Goal: Task Accomplishment & Management: Use online tool/utility

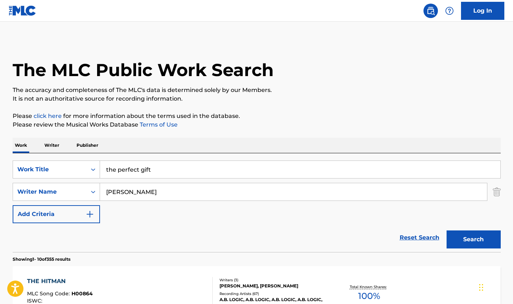
click at [117, 192] on input "[PERSON_NAME]" at bounding box center [293, 191] width 387 height 17
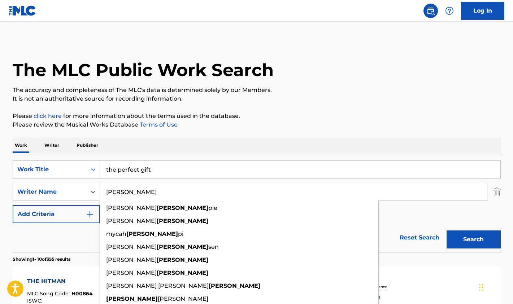
click at [117, 192] on input "[PERSON_NAME]" at bounding box center [293, 191] width 387 height 17
drag, startPoint x: 137, startPoint y: 192, endPoint x: 90, endPoint y: 192, distance: 46.9
click at [90, 192] on div "SearchWithCriteriaacd47539-88e3-4727-b186-02f2275e7866 Writer Name [PERSON_NAME…" at bounding box center [257, 192] width 488 height 18
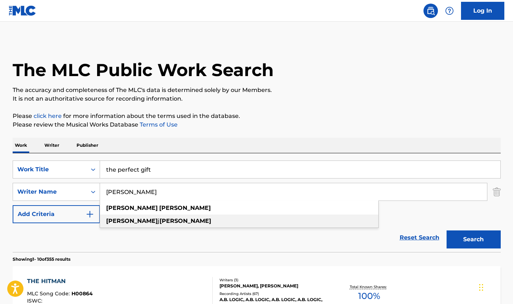
type input "[PERSON_NAME]"
click at [160, 224] on strong "[PERSON_NAME]" at bounding box center [186, 221] width 52 height 7
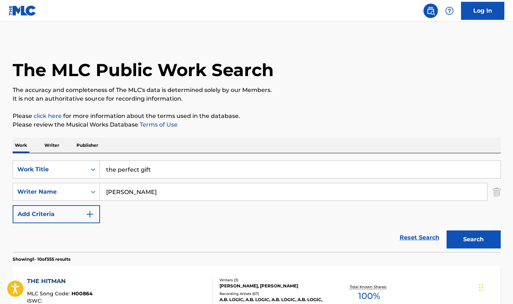
click at [484, 236] on button "Search" at bounding box center [473, 240] width 54 height 18
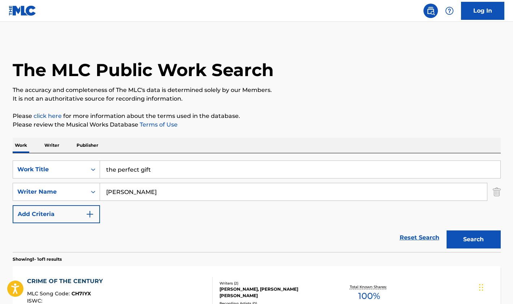
scroll to position [66, 0]
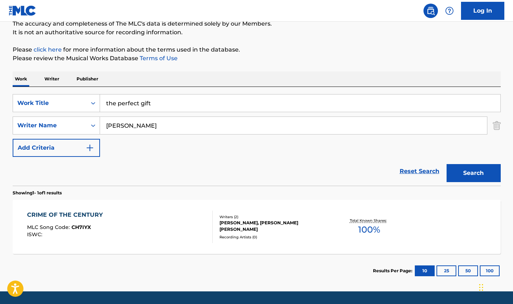
click at [139, 227] on div "CRIME OF THE CENTURY MLC Song Code : CH7IYX ISWC :" at bounding box center [119, 227] width 185 height 32
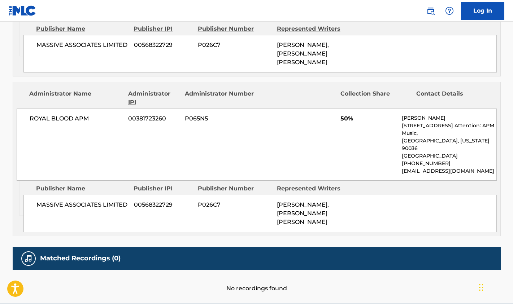
scroll to position [385, 0]
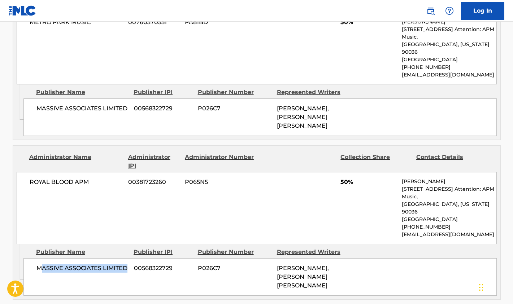
drag, startPoint x: 44, startPoint y: 241, endPoint x: 97, endPoint y: 251, distance: 54.7
click at [97, 258] on div "MASSIVE ASSOCIATES LIMITED 00568322729 P026C7 [PERSON_NAME], [PERSON_NAME] [PER…" at bounding box center [259, 277] width 473 height 38
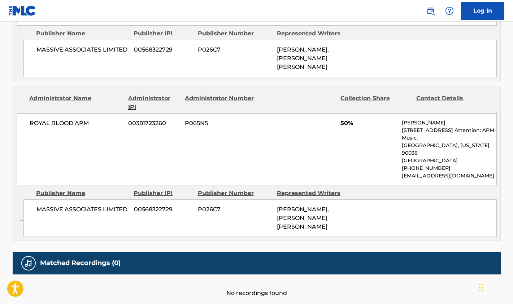
click at [125, 252] on div "Matched Recordings (0)" at bounding box center [257, 263] width 488 height 23
click at [117, 259] on h5 "Matched Recordings (0)" at bounding box center [80, 263] width 80 height 8
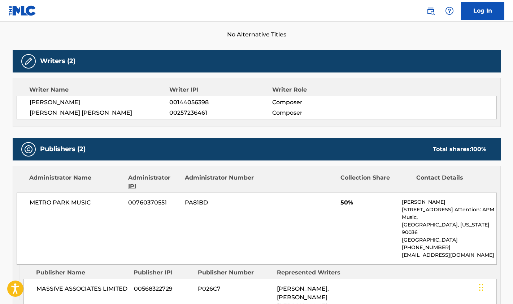
scroll to position [0, 0]
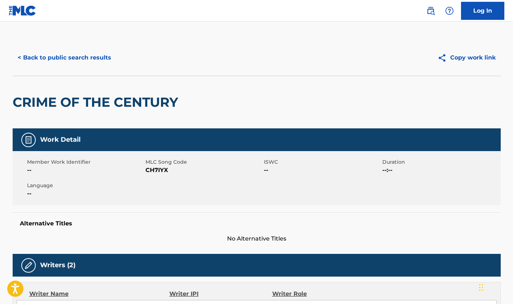
scroll to position [47, 0]
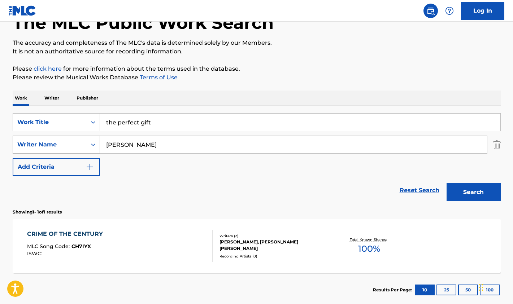
click at [76, 137] on div "Writer Name" at bounding box center [56, 145] width 87 height 18
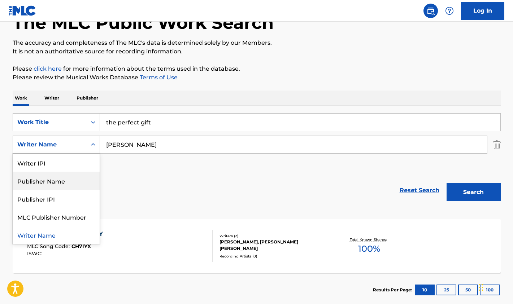
click at [48, 185] on div "Publisher Name" at bounding box center [56, 181] width 87 height 18
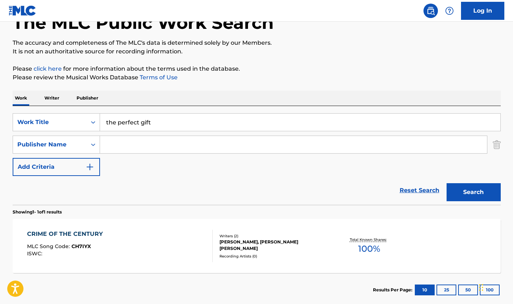
click at [151, 148] on input "Search Form" at bounding box center [293, 144] width 387 height 17
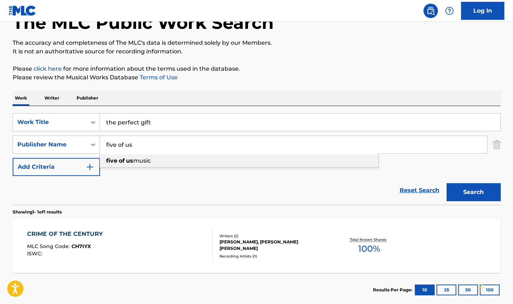
click at [154, 160] on div "five of us music" at bounding box center [239, 160] width 278 height 13
type input "five of us music"
click at [463, 190] on button "Search" at bounding box center [473, 192] width 54 height 18
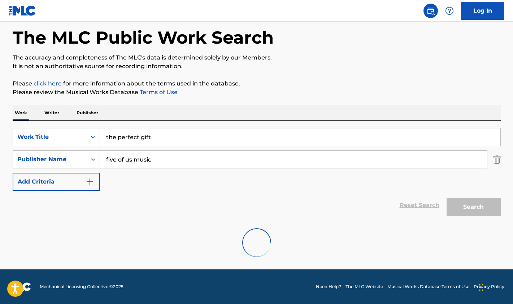
scroll to position [9, 0]
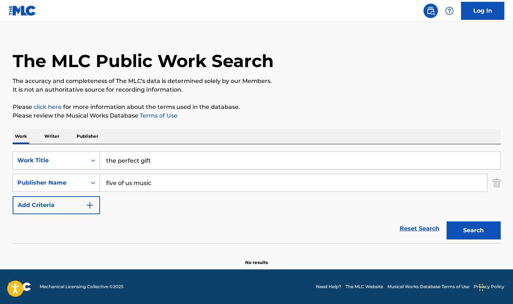
click at [162, 185] on input "five of us music" at bounding box center [293, 182] width 387 height 17
click at [90, 183] on icon "Search Form" at bounding box center [92, 182] width 7 height 7
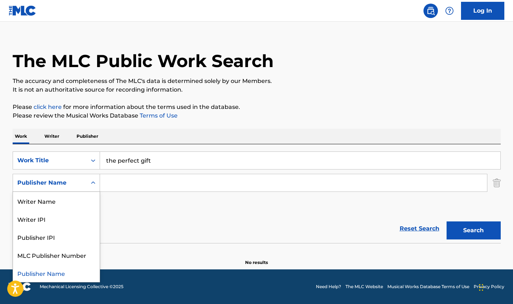
click at [146, 215] on div "Reset Search Search" at bounding box center [257, 228] width 488 height 29
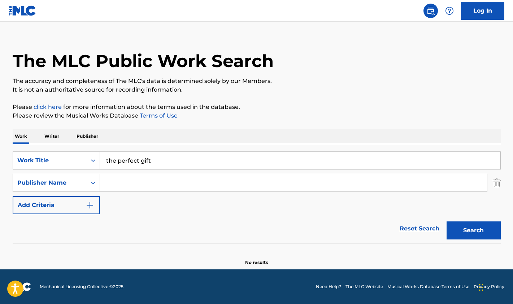
click at [473, 13] on link "Log In" at bounding box center [482, 11] width 43 height 18
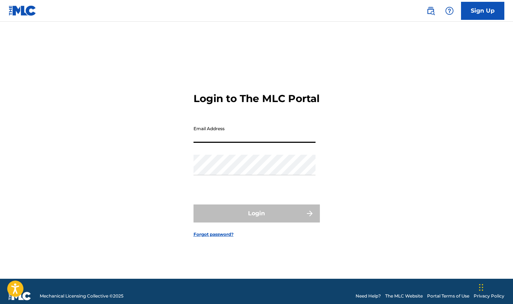
type input "[EMAIL_ADDRESS][DOMAIN_NAME]"
click at [256, 220] on button "Login" at bounding box center [256, 214] width 126 height 18
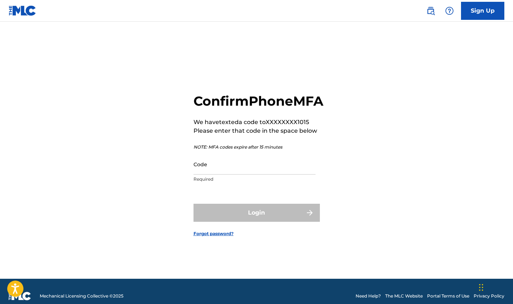
click at [240, 175] on input "Code" at bounding box center [254, 164] width 122 height 21
click at [240, 187] on div "Code Required" at bounding box center [254, 170] width 122 height 32
click at [240, 174] on input "Code" at bounding box center [254, 164] width 122 height 21
paste input "696960"
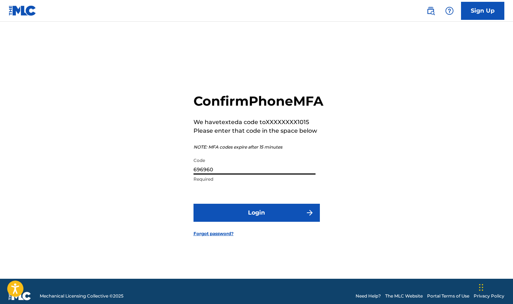
type input "696960"
click at [234, 217] on button "Login" at bounding box center [256, 213] width 126 height 18
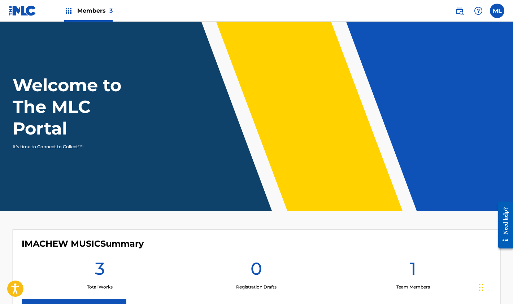
click at [83, 6] on div "Members 3" at bounding box center [88, 10] width 48 height 21
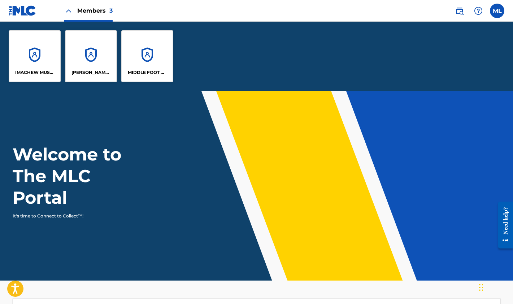
click at [84, 61] on div "[PERSON_NAME] CH'[PERSON_NAME] [PERSON_NAME]" at bounding box center [91, 56] width 52 height 52
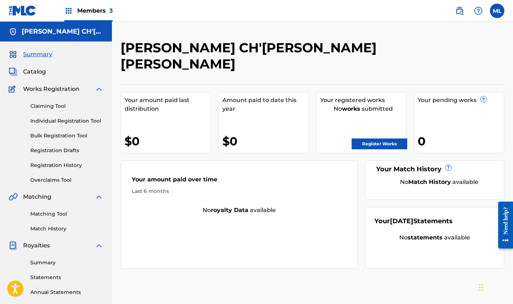
click at [38, 215] on link "Matching Tool" at bounding box center [66, 214] width 73 height 8
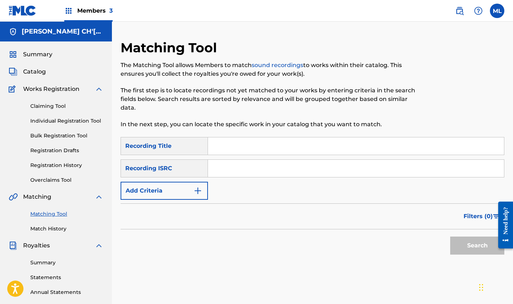
click at [238, 155] on div "SearchWithCriteria7bc6ac85-fdfb-4d96-9649-8f3c323ec1b5 Recording Title SearchWi…" at bounding box center [313, 168] width 384 height 63
click at [233, 143] on input "Search Form" at bounding box center [356, 145] width 296 height 17
type input "the perfect gift"
click at [176, 189] on button "Add Criteria" at bounding box center [164, 191] width 87 height 18
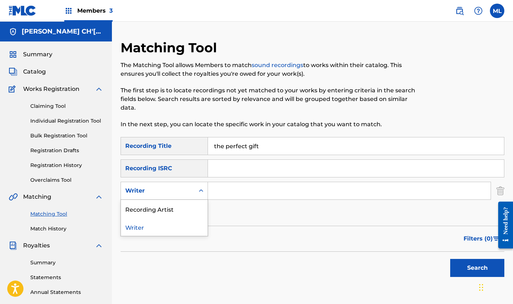
click at [180, 189] on div "Writer" at bounding box center [157, 191] width 65 height 9
click at [172, 204] on div "Recording Artist" at bounding box center [164, 209] width 87 height 18
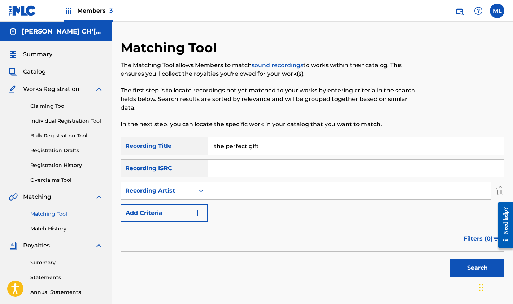
click at [228, 192] on input "Search Form" at bounding box center [349, 190] width 283 height 17
type input "[PERSON_NAME]"
click at [477, 268] on button "Search" at bounding box center [477, 268] width 54 height 18
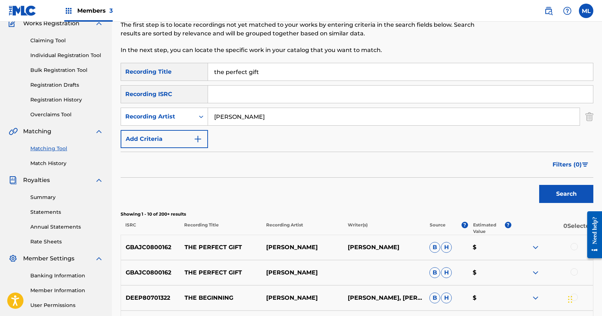
scroll to position [52, 0]
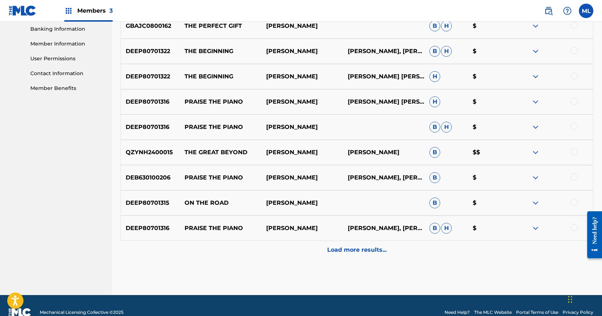
click at [354, 252] on p "Load more results..." at bounding box center [357, 249] width 60 height 9
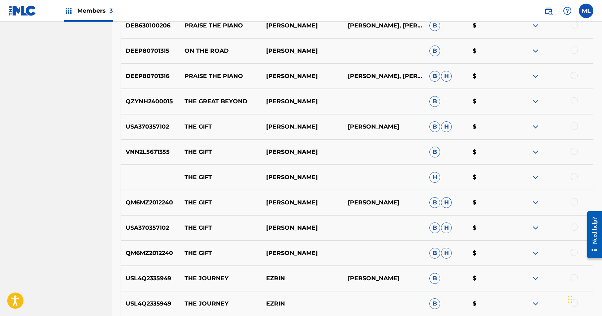
scroll to position [525, 0]
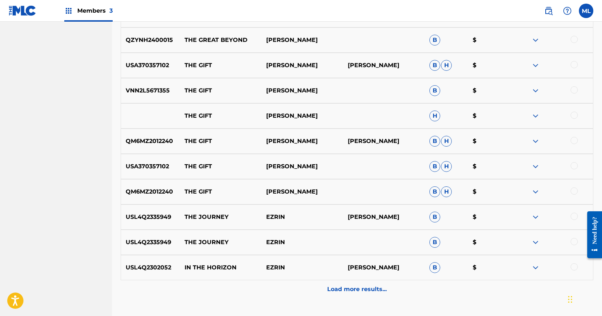
click at [370, 289] on p "Load more results..." at bounding box center [357, 289] width 60 height 9
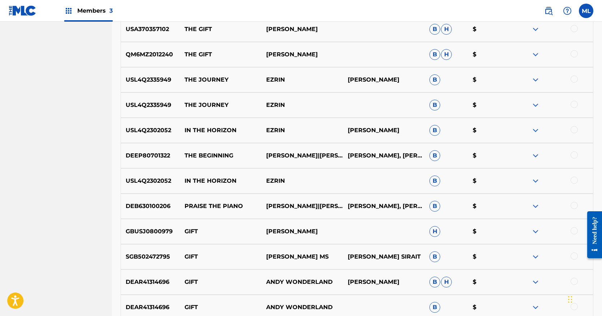
scroll to position [0, 0]
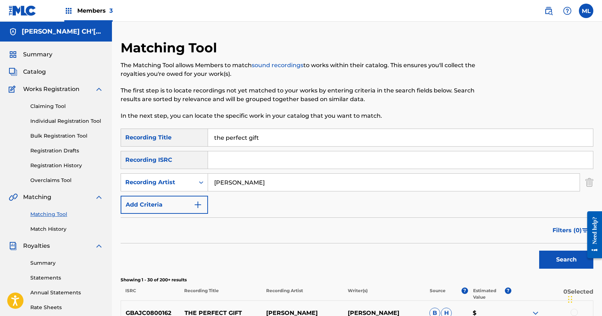
click at [165, 201] on button "Add Criteria" at bounding box center [164, 205] width 87 height 18
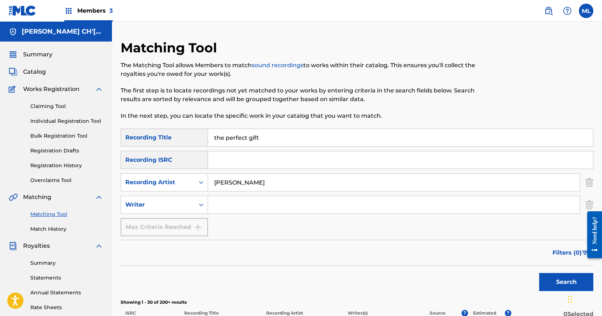
click at [165, 201] on div "Writer" at bounding box center [157, 204] width 65 height 9
click at [215, 208] on input "Search Form" at bounding box center [393, 204] width 371 height 17
type input "[PERSON_NAME]"
click at [512, 282] on button "Search" at bounding box center [566, 282] width 54 height 18
click at [512, 277] on button "Search" at bounding box center [566, 282] width 54 height 18
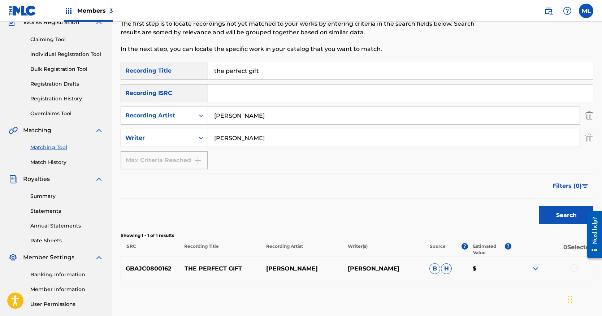
scroll to position [132, 0]
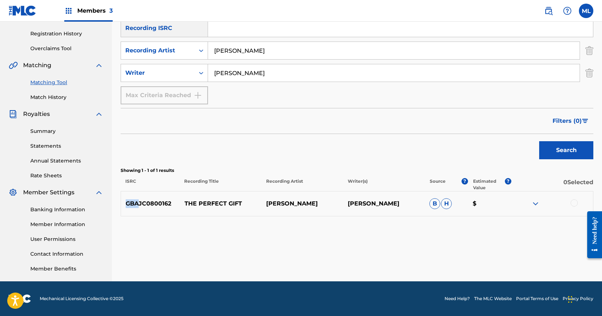
drag, startPoint x: 139, startPoint y: 202, endPoint x: 122, endPoint y: 202, distance: 16.6
click at [122, 202] on p "GBAJC0800162" at bounding box center [150, 203] width 58 height 9
click at [512, 204] on img at bounding box center [535, 203] width 9 height 9
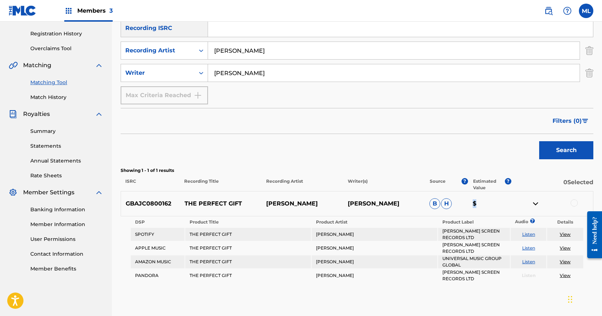
drag, startPoint x: 476, startPoint y: 202, endPoint x: 470, endPoint y: 202, distance: 6.1
click at [470, 202] on p "$" at bounding box center [489, 203] width 43 height 9
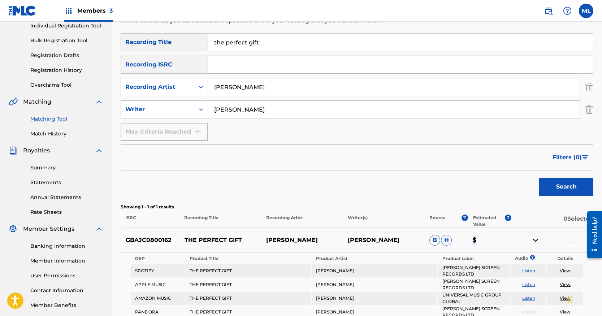
scroll to position [17, 0]
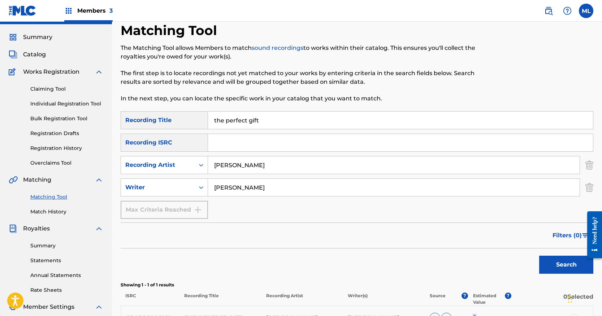
click at [255, 184] on input "[PERSON_NAME]" at bounding box center [393, 187] width 371 height 17
click at [512, 265] on button "Search" at bounding box center [566, 264] width 54 height 18
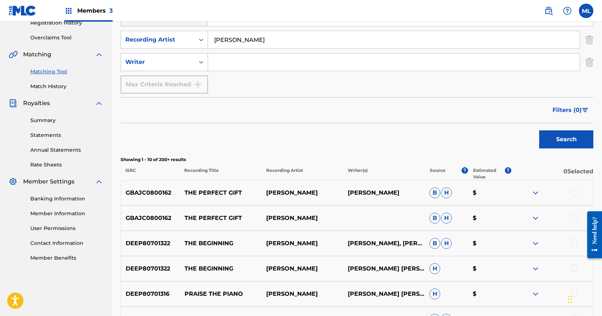
scroll to position [199, 0]
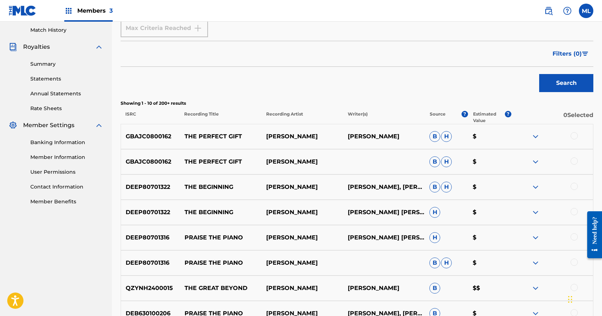
click at [512, 161] on img at bounding box center [535, 161] width 9 height 9
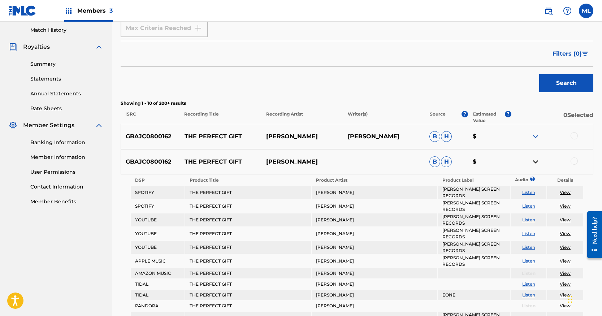
click at [512, 136] on img at bounding box center [535, 136] width 9 height 9
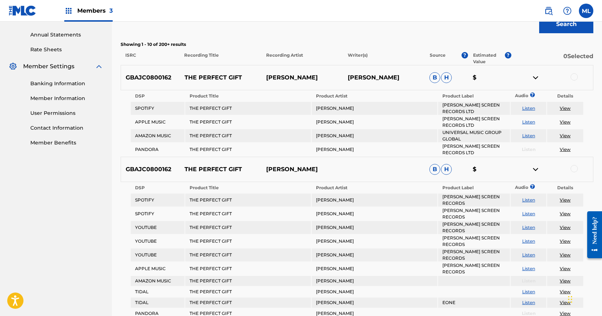
scroll to position [270, 0]
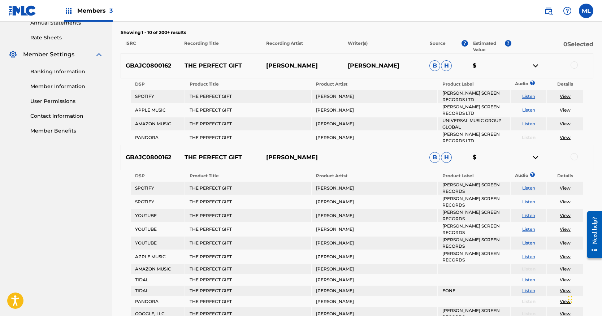
click at [154, 66] on p "GBAJC0800162" at bounding box center [150, 65] width 58 height 9
click at [367, 64] on p "[PERSON_NAME]" at bounding box center [384, 65] width 82 height 9
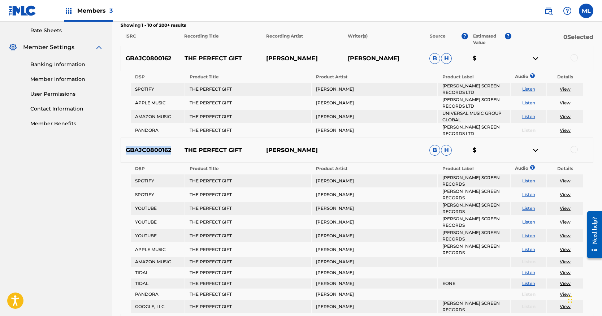
drag, startPoint x: 177, startPoint y: 148, endPoint x: 195, endPoint y: 184, distance: 41.0
click at [136, 152] on p "GBAJC0800162" at bounding box center [150, 150] width 58 height 9
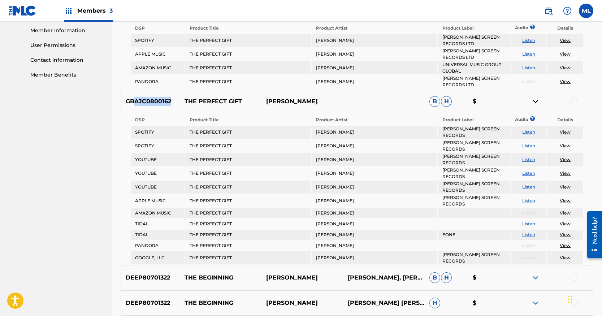
scroll to position [311, 0]
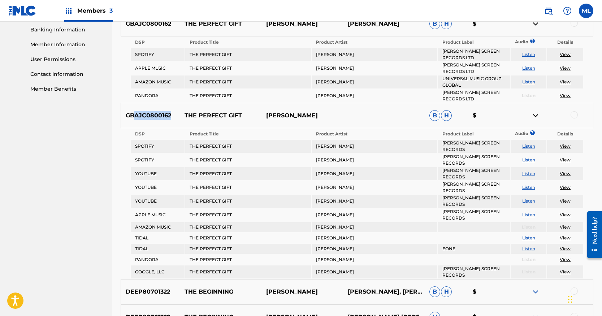
click at [165, 118] on p "GBAJC0800162" at bounding box center [150, 115] width 58 height 9
click at [165, 117] on p "GBAJC0800162" at bounding box center [150, 115] width 58 height 9
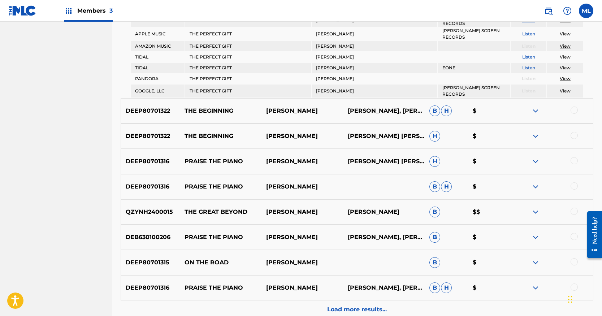
scroll to position [494, 0]
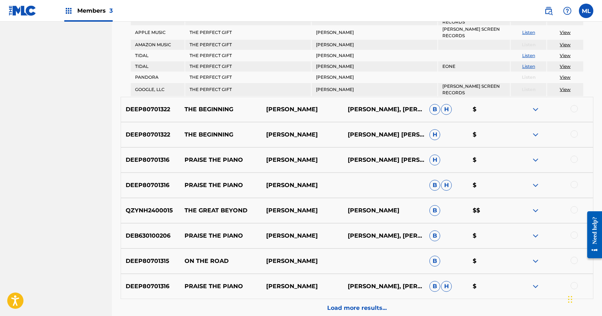
click at [378, 303] on p "Load more results..." at bounding box center [357, 307] width 60 height 9
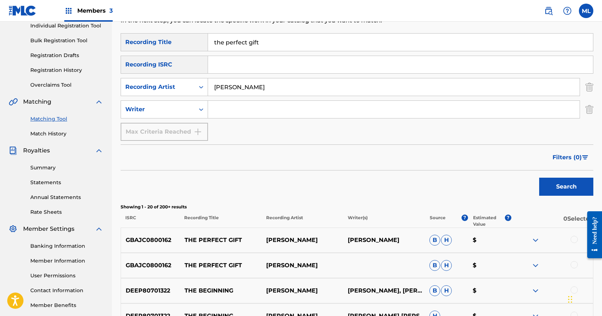
scroll to position [157, 0]
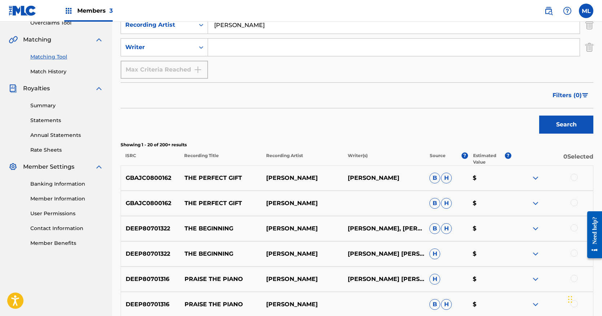
click at [512, 177] on img at bounding box center [535, 178] width 9 height 9
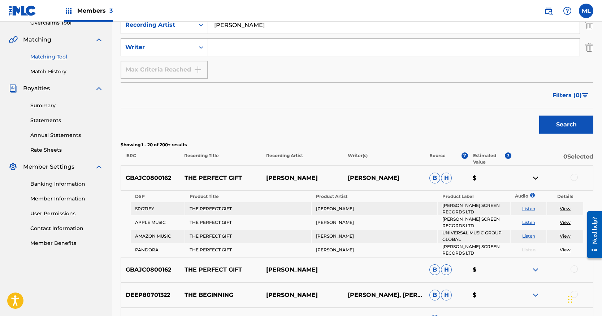
click at [512, 177] on img at bounding box center [535, 178] width 9 height 9
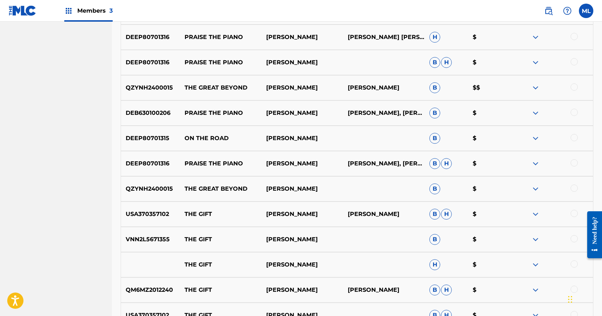
scroll to position [251, 0]
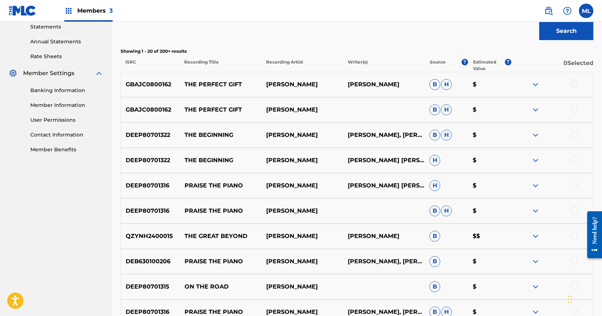
click at [512, 83] on img at bounding box center [535, 84] width 9 height 9
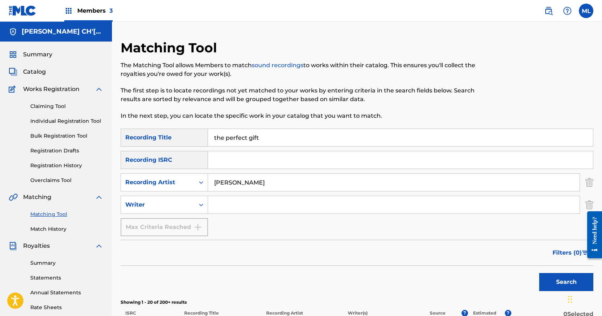
scroll to position [238, 0]
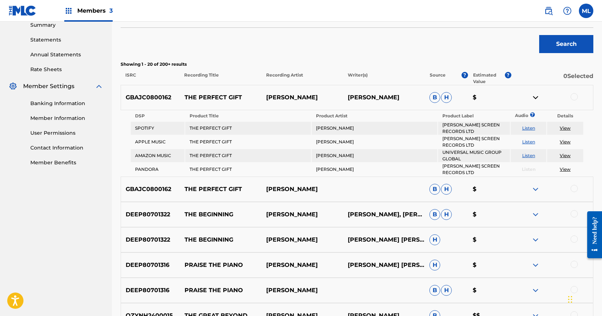
click at [512, 189] on img at bounding box center [535, 189] width 9 height 9
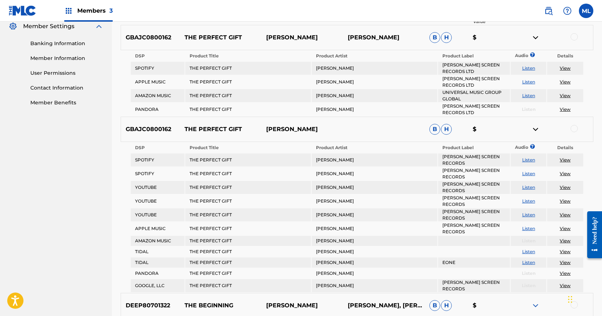
scroll to position [296, 0]
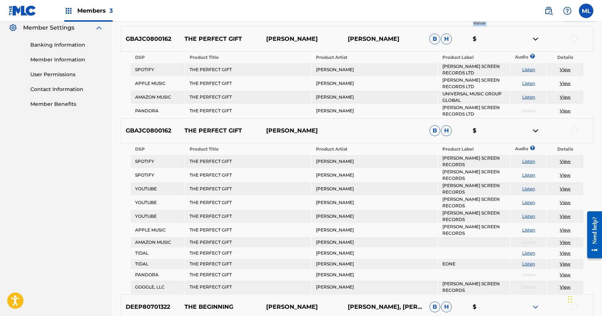
drag, startPoint x: 119, startPoint y: 26, endPoint x: 116, endPoint y: 34, distance: 8.2
click at [119, 34] on div "Matching Tool The Matching Tool allows Members to match sound recordings to wor…" at bounding box center [357, 272] width 490 height 1059
click at [113, 31] on div "Matching Tool The Matching Tool allows Members to match sound recordings to wor…" at bounding box center [357, 272] width 490 height 1059
